Goal: Transaction & Acquisition: Purchase product/service

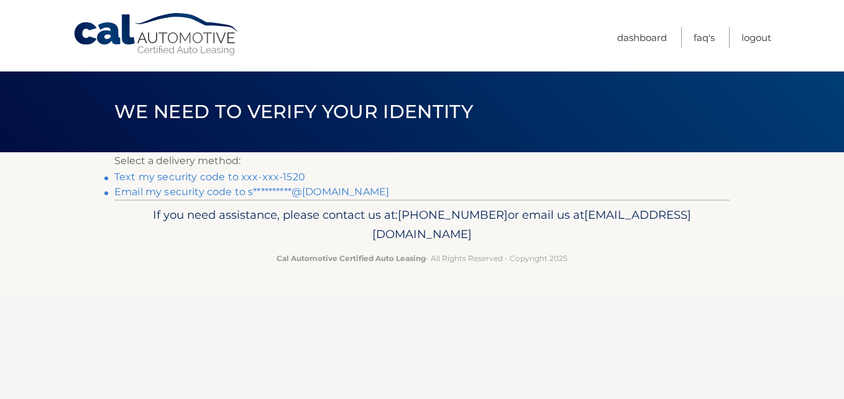
click at [291, 174] on link "Text my security code to xxx-xxx-1520" at bounding box center [209, 177] width 191 height 12
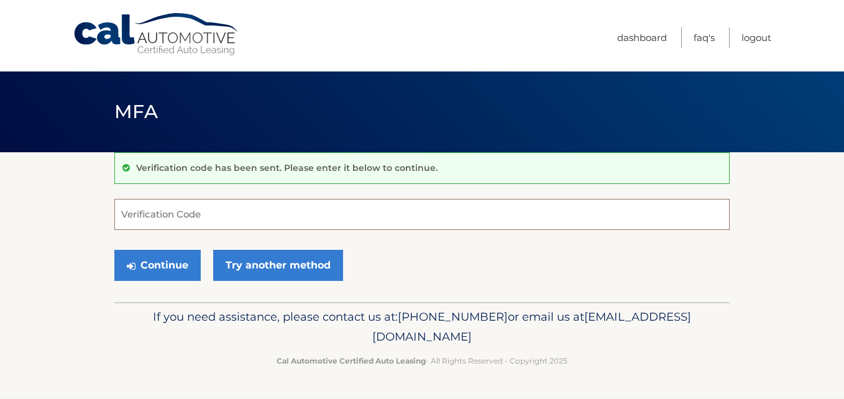
click at [244, 219] on input "Verification Code" at bounding box center [421, 214] width 615 height 31
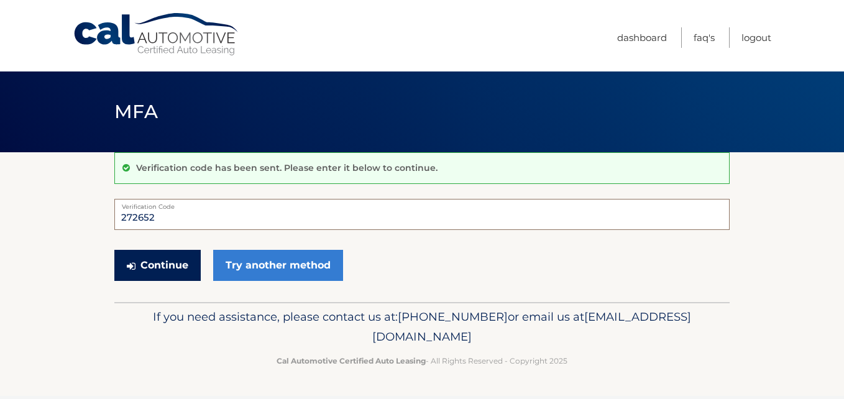
type input "272652"
click at [159, 254] on button "Continue" at bounding box center [157, 265] width 86 height 31
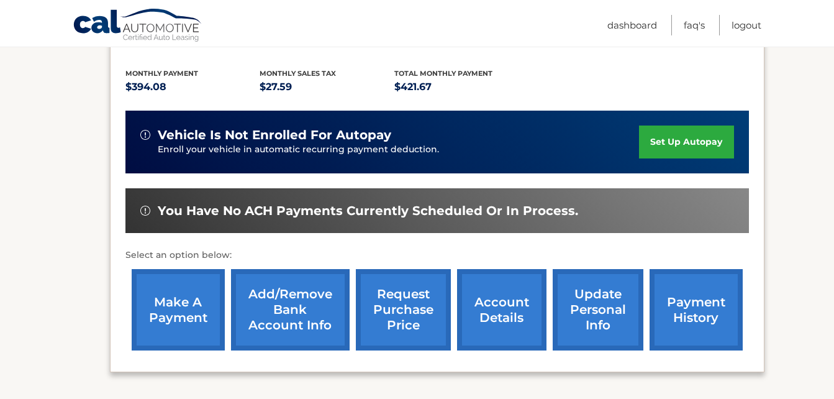
scroll to position [255, 0]
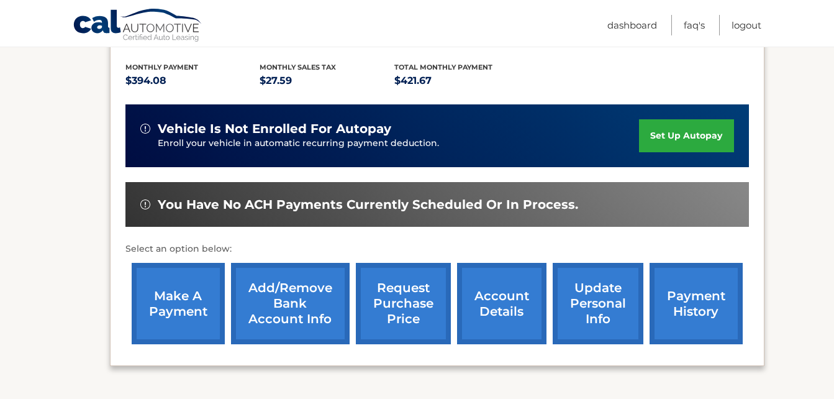
click at [139, 311] on link "make a payment" at bounding box center [178, 303] width 93 height 81
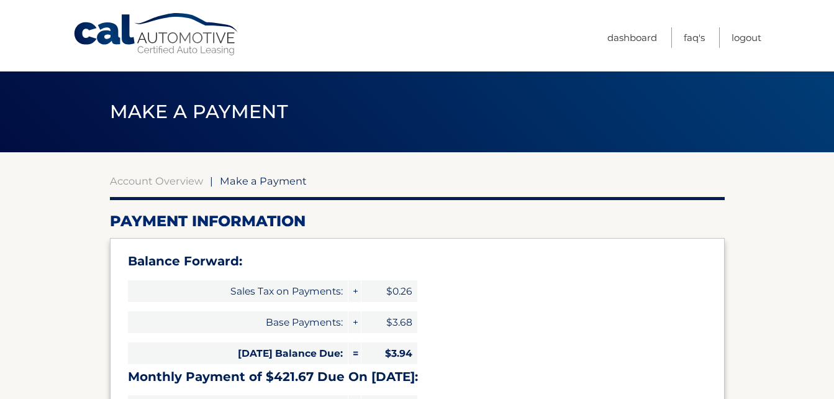
select select "MTcxOGFiMTUtYTAwZC00Y2ZhLTk4NGQtNTNmOWE1MmQ4OWQ3"
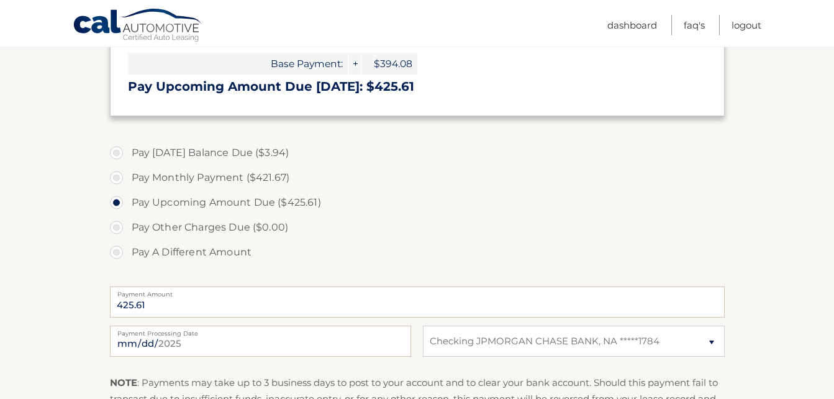
scroll to position [385, 0]
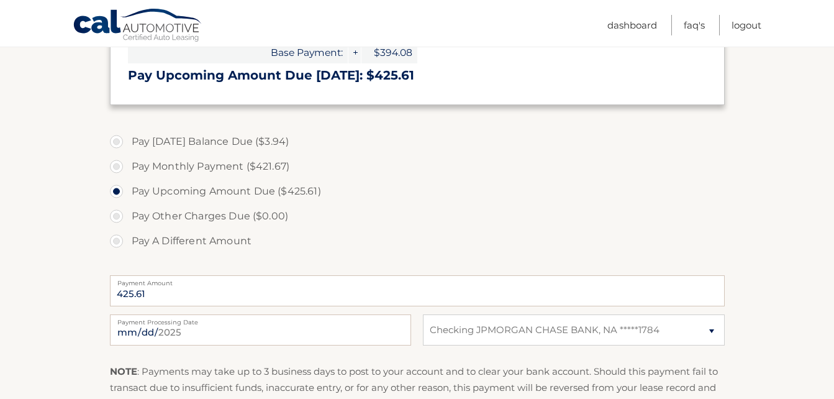
click at [117, 165] on label "Pay Monthly Payment ($421.67)" at bounding box center [417, 166] width 615 height 25
click at [117, 165] on input "Pay Monthly Payment ($421.67)" at bounding box center [121, 164] width 12 height 20
radio input "true"
type input "421.67"
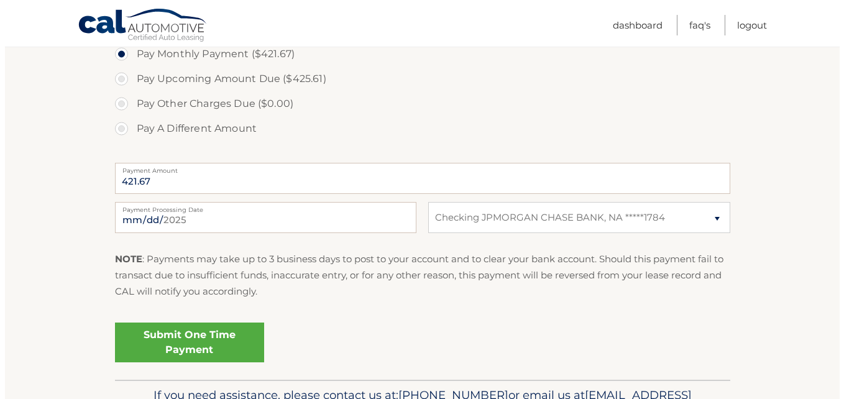
scroll to position [499, 0]
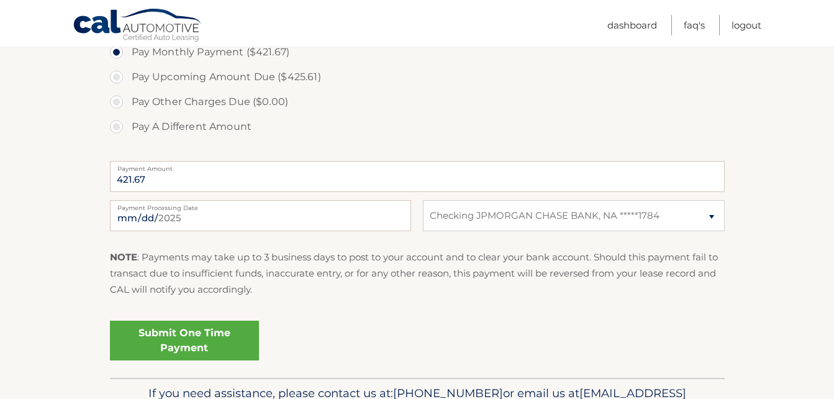
click at [206, 335] on link "Submit One Time Payment" at bounding box center [184, 341] width 149 height 40
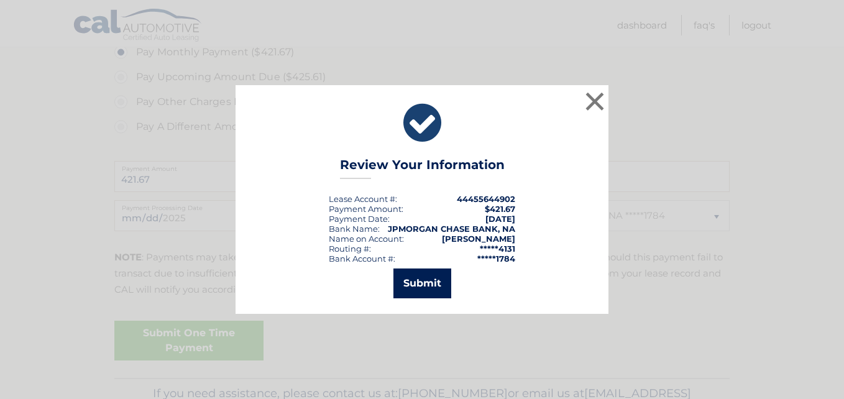
click at [427, 272] on button "Submit" at bounding box center [422, 283] width 58 height 30
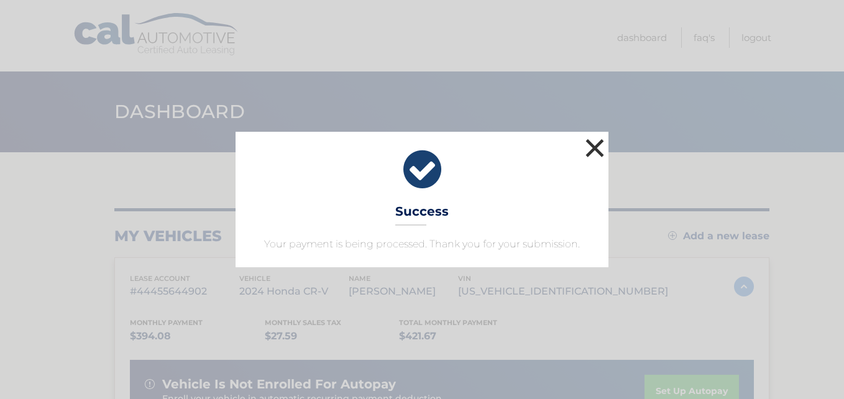
click at [597, 136] on button "×" at bounding box center [594, 147] width 25 height 25
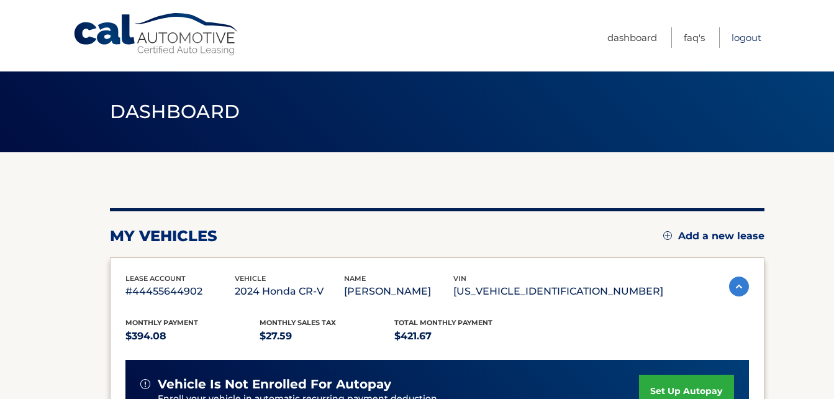
click at [751, 35] on link "Logout" at bounding box center [747, 37] width 30 height 21
